Goal: Check status: Check status

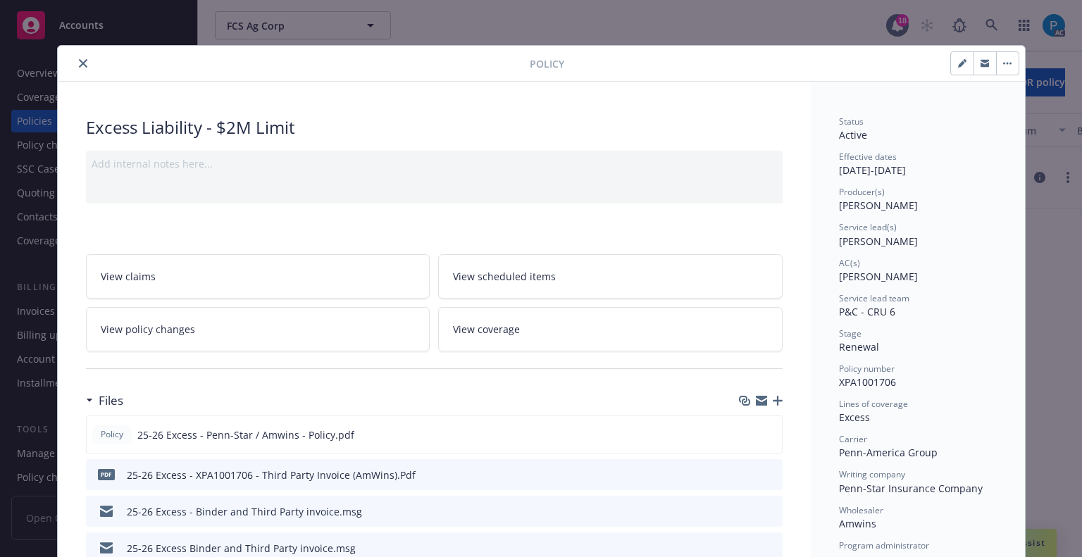
scroll to position [42, 0]
